Goal: Task Accomplishment & Management: Use online tool/utility

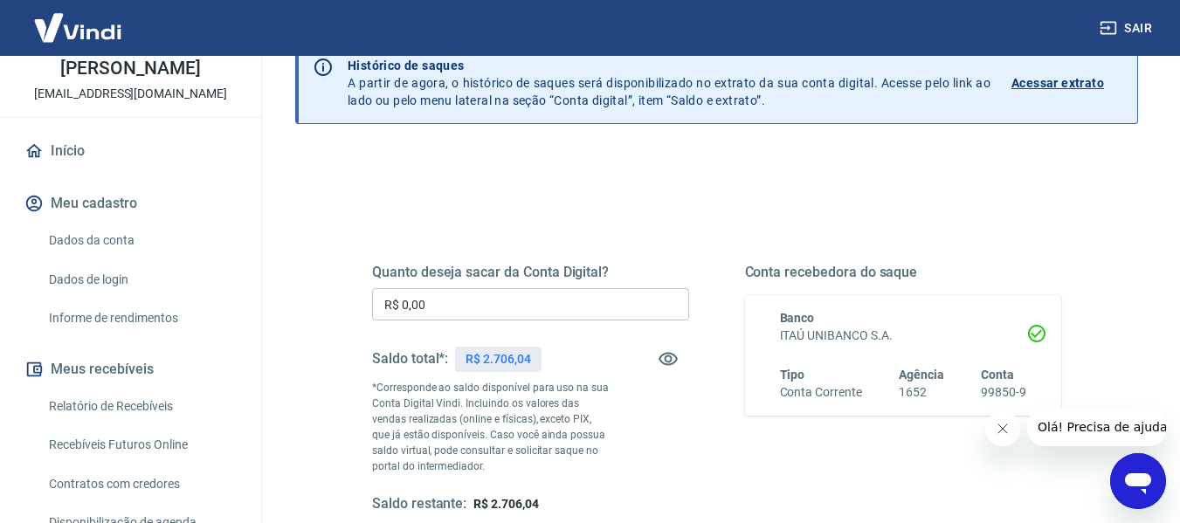
scroll to position [175, 0]
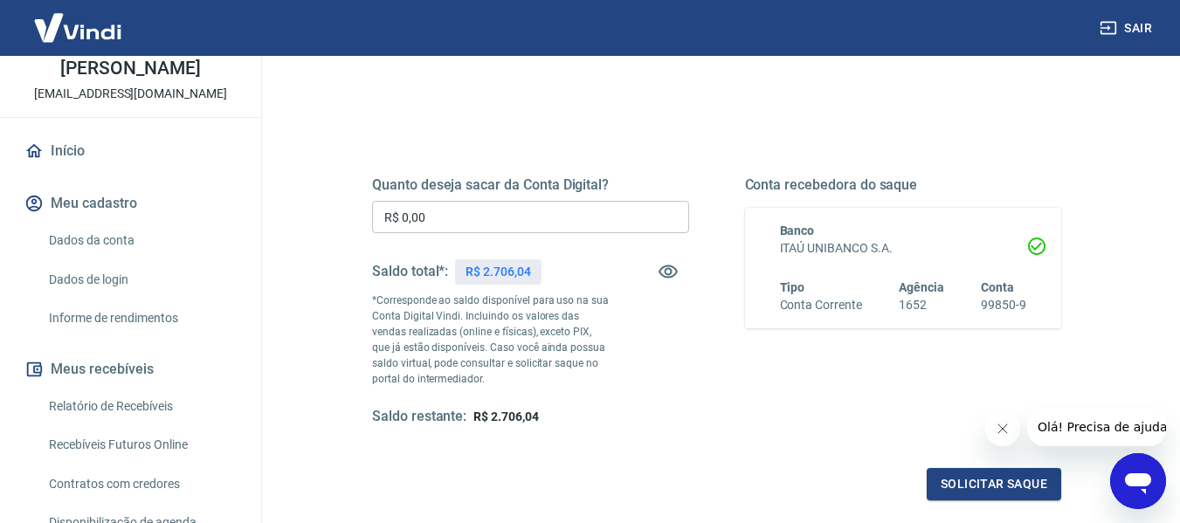
drag, startPoint x: 404, startPoint y: 212, endPoint x: 417, endPoint y: 222, distance: 15.6
click at [409, 218] on input "R$ 0,00" at bounding box center [530, 217] width 317 height 32
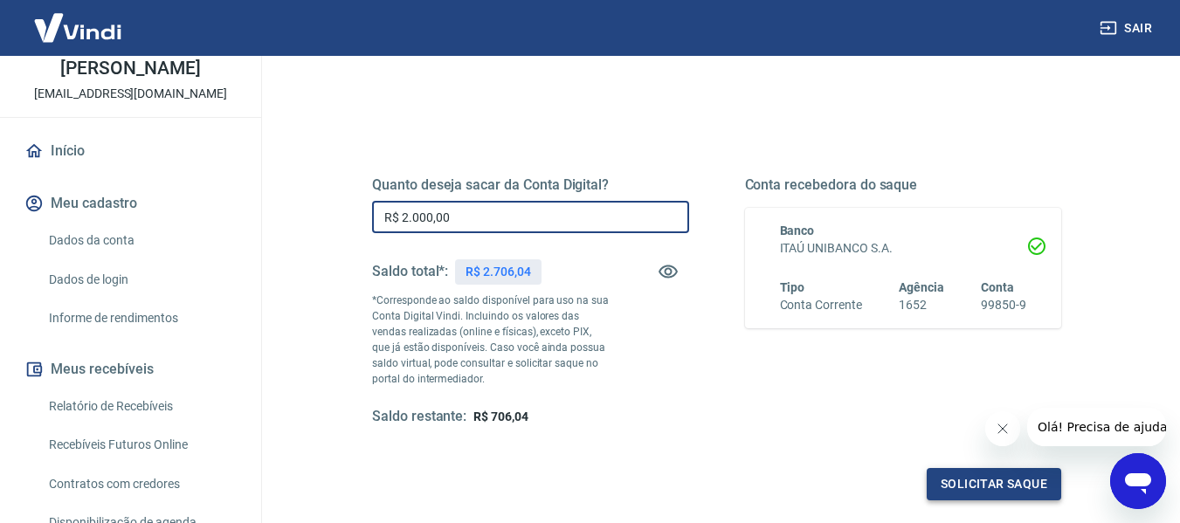
type input "R$ 2.000,00"
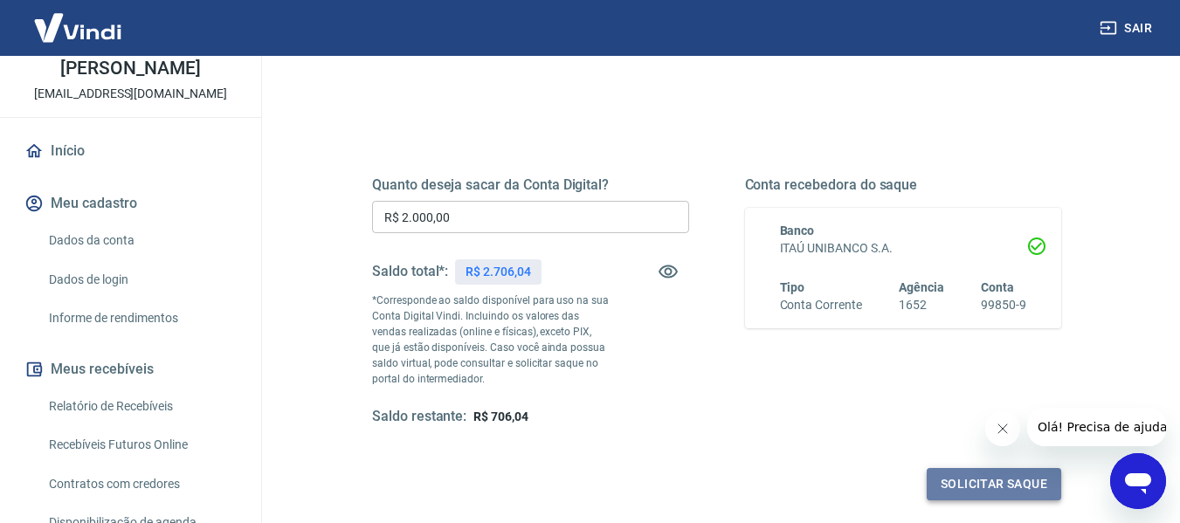
click at [991, 480] on button "Solicitar saque" at bounding box center [994, 484] width 135 height 32
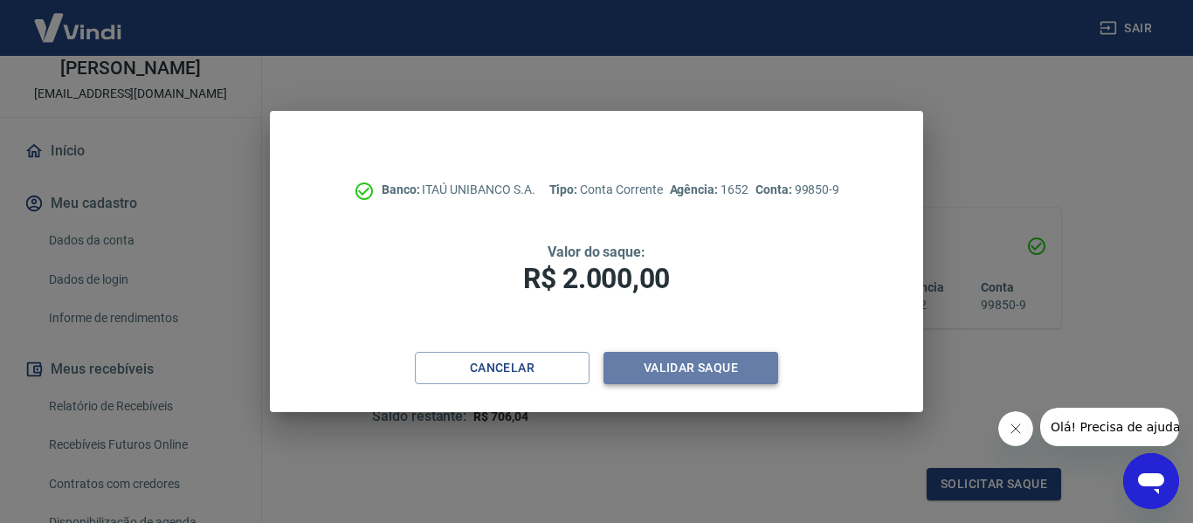
click at [682, 366] on button "Validar saque" at bounding box center [691, 368] width 175 height 32
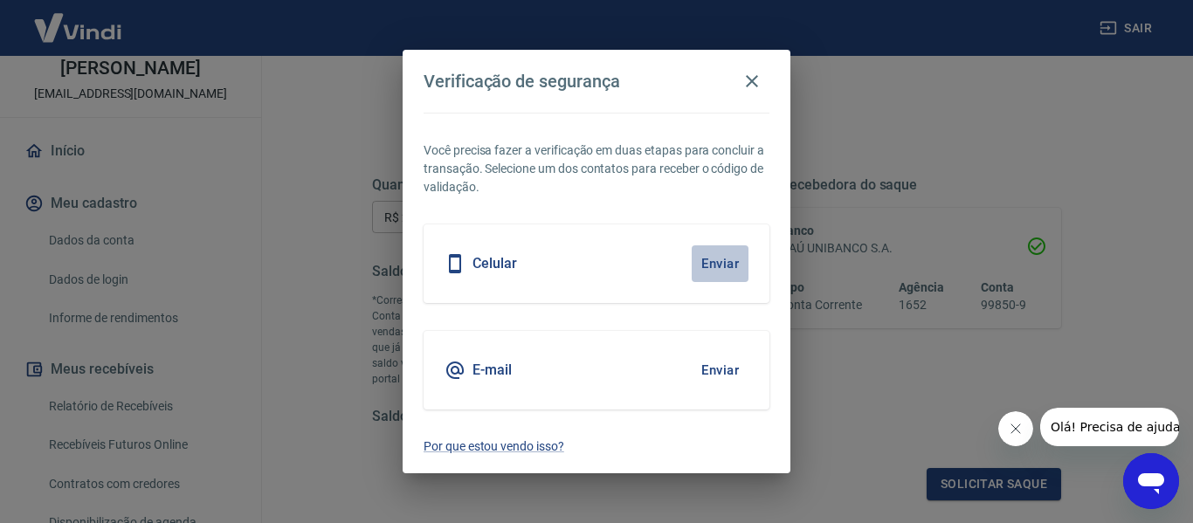
click at [730, 262] on button "Enviar" at bounding box center [720, 263] width 57 height 37
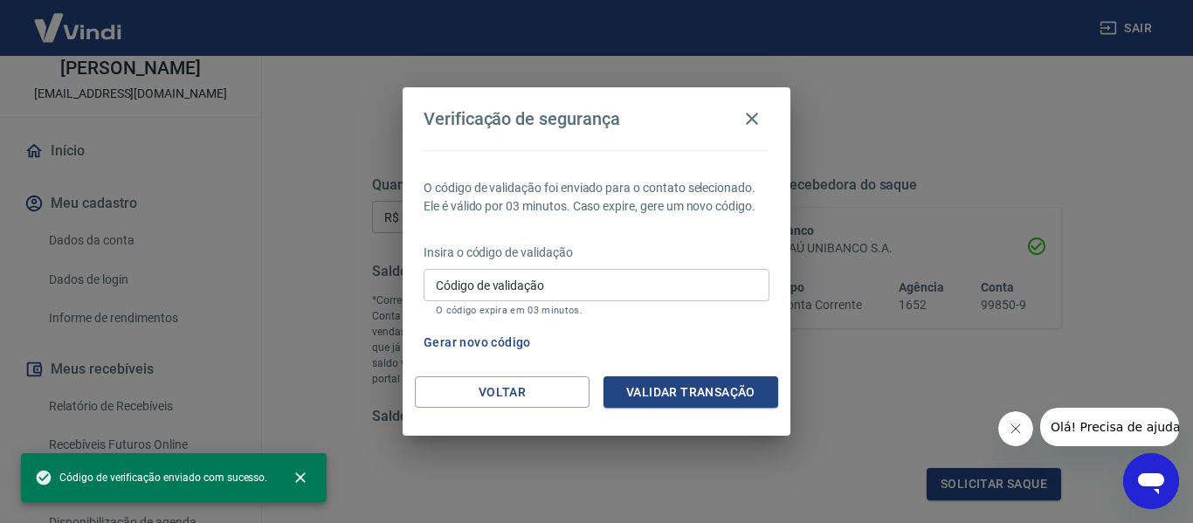
click at [444, 277] on div "Código de validação Código de validação O código expira em 03 minutos." at bounding box center [597, 292] width 346 height 47
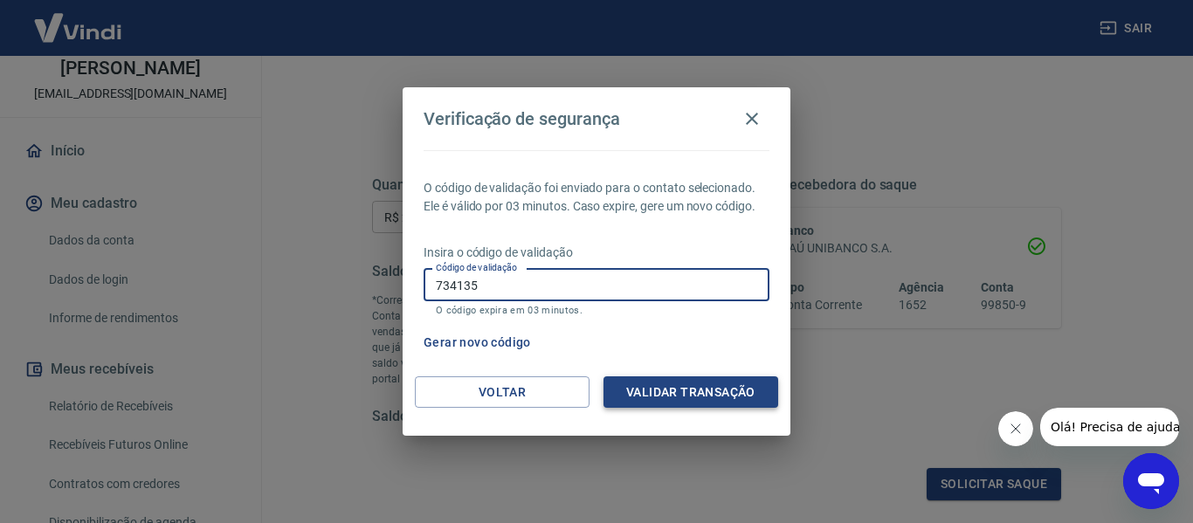
type input "734135"
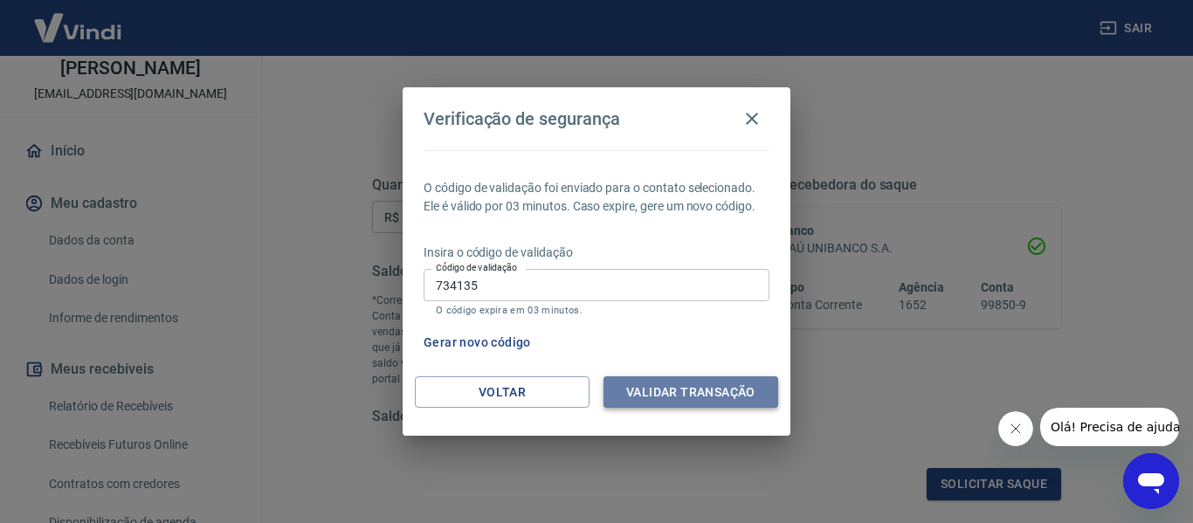
click at [669, 389] on button "Validar transação" at bounding box center [691, 393] width 175 height 32
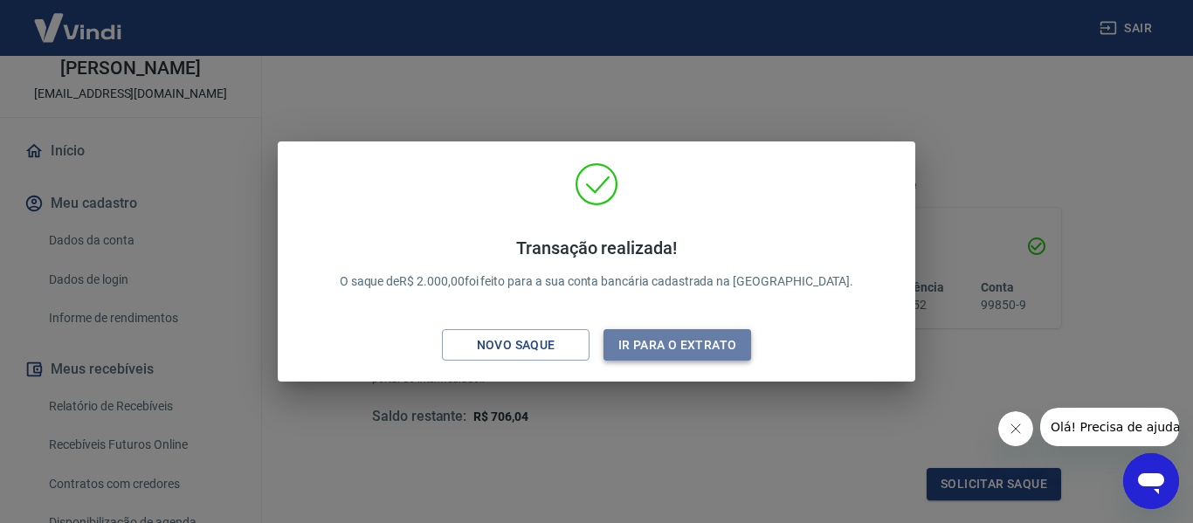
click at [684, 343] on button "Ir para o extrato" at bounding box center [678, 345] width 148 height 32
